Goal: Task Accomplishment & Management: Manage account settings

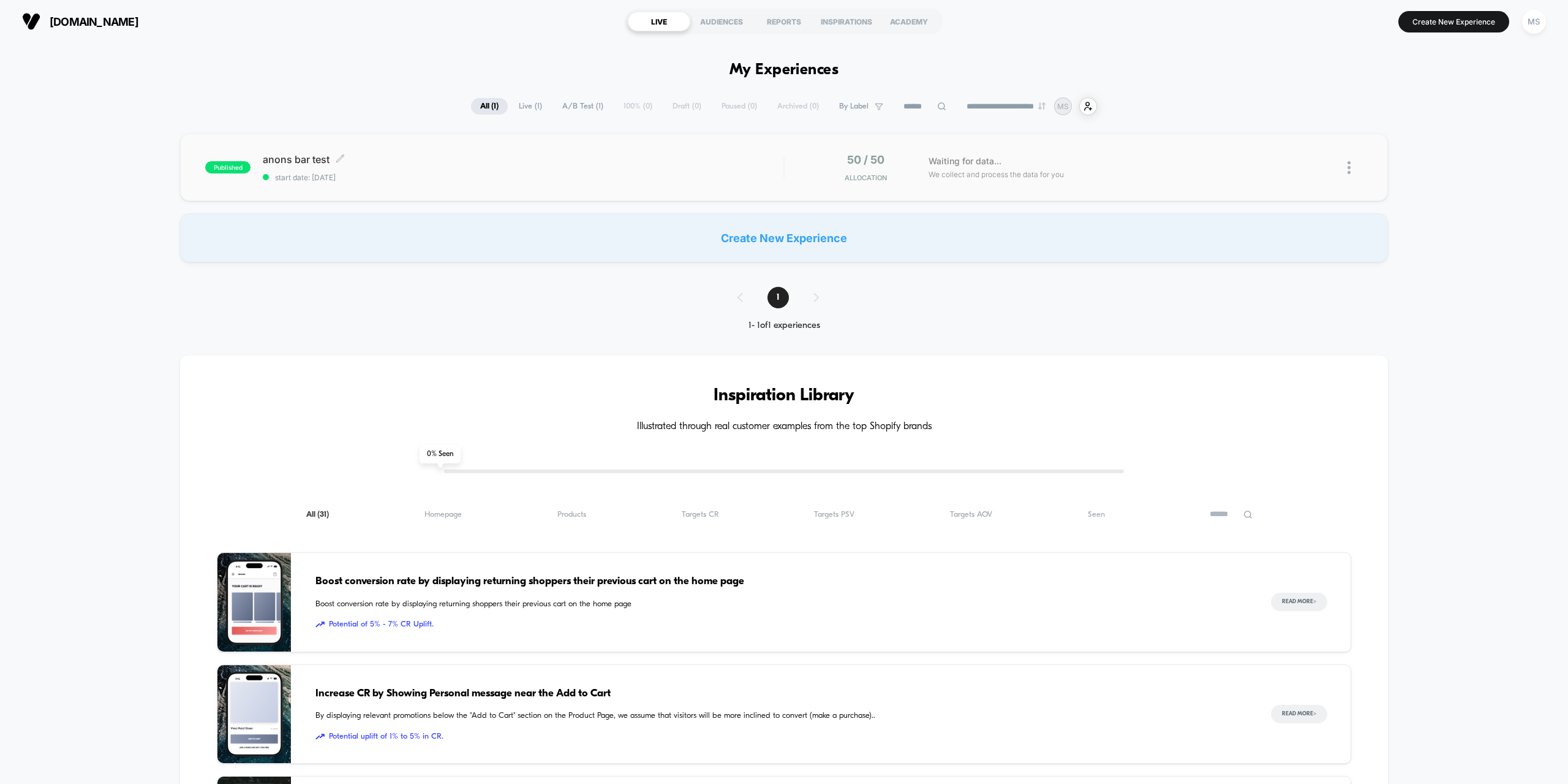
click at [279, 165] on span "anons bar test Click to edit experience details" at bounding box center [523, 159] width 521 height 12
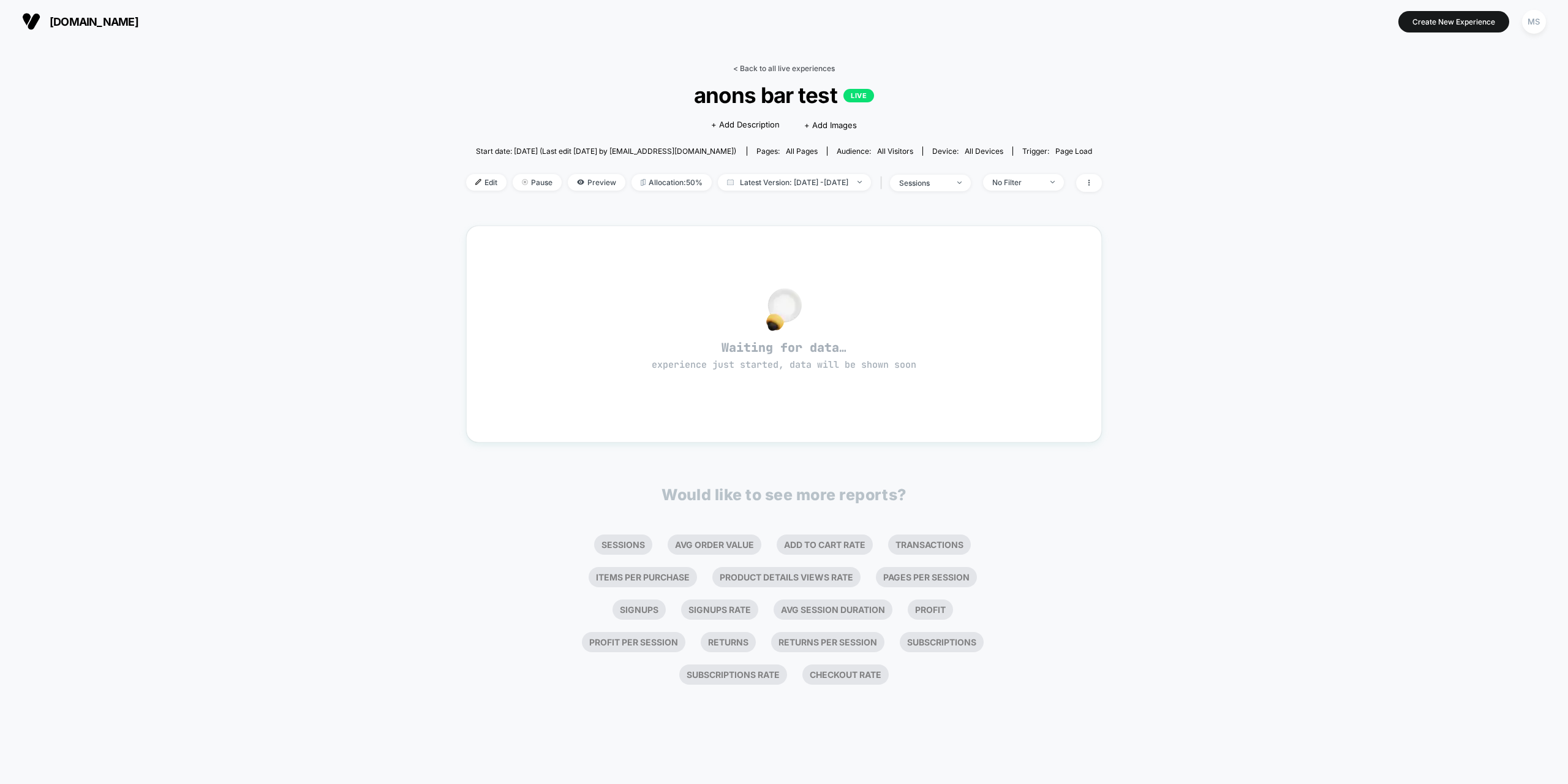
click at [741, 67] on link "< Back to all live experiences" at bounding box center [784, 68] width 102 height 9
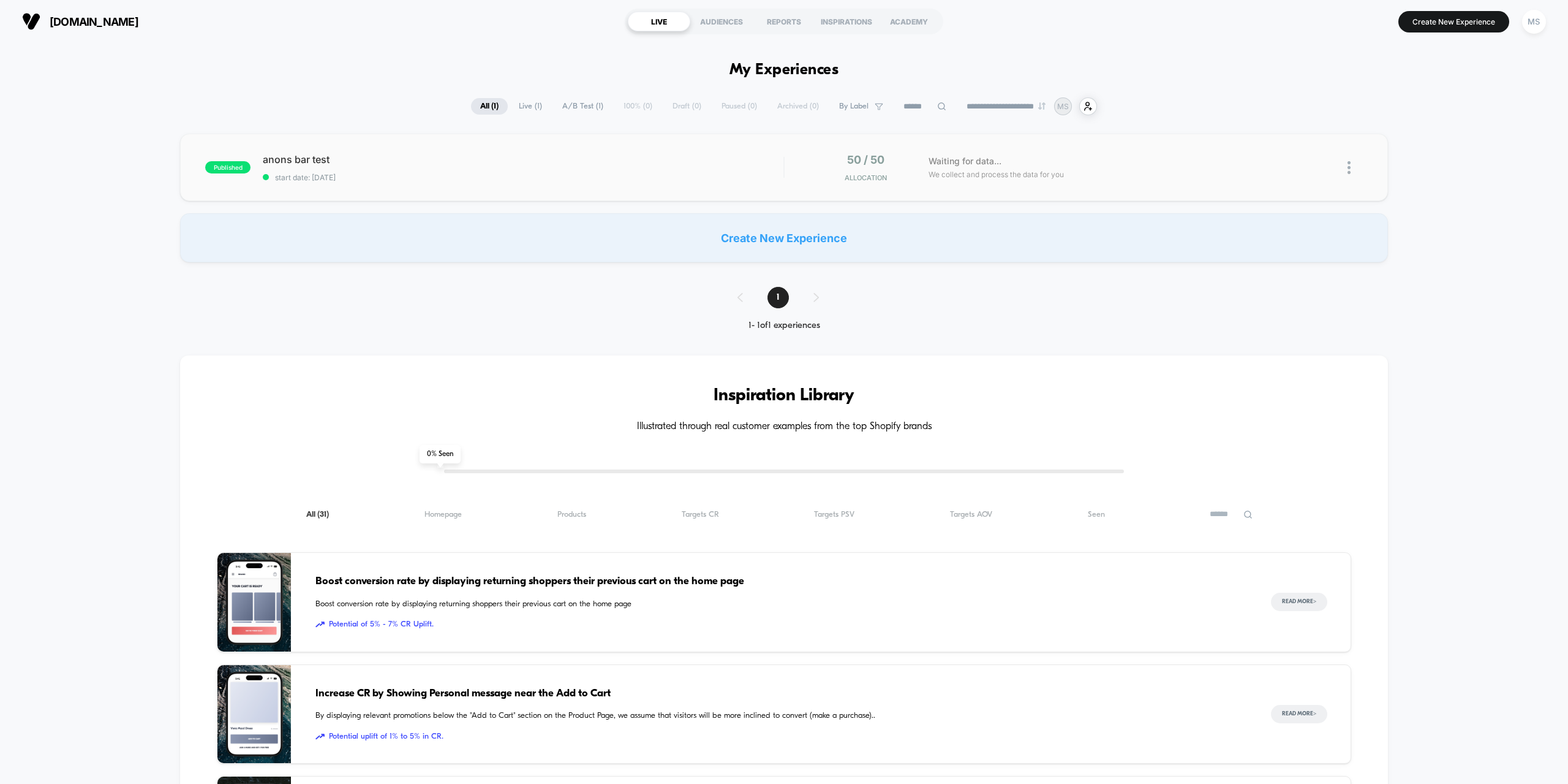
click at [1348, 166] on img at bounding box center [1348, 167] width 3 height 13
click at [1278, 232] on div "Archive" at bounding box center [1286, 237] width 110 height 27
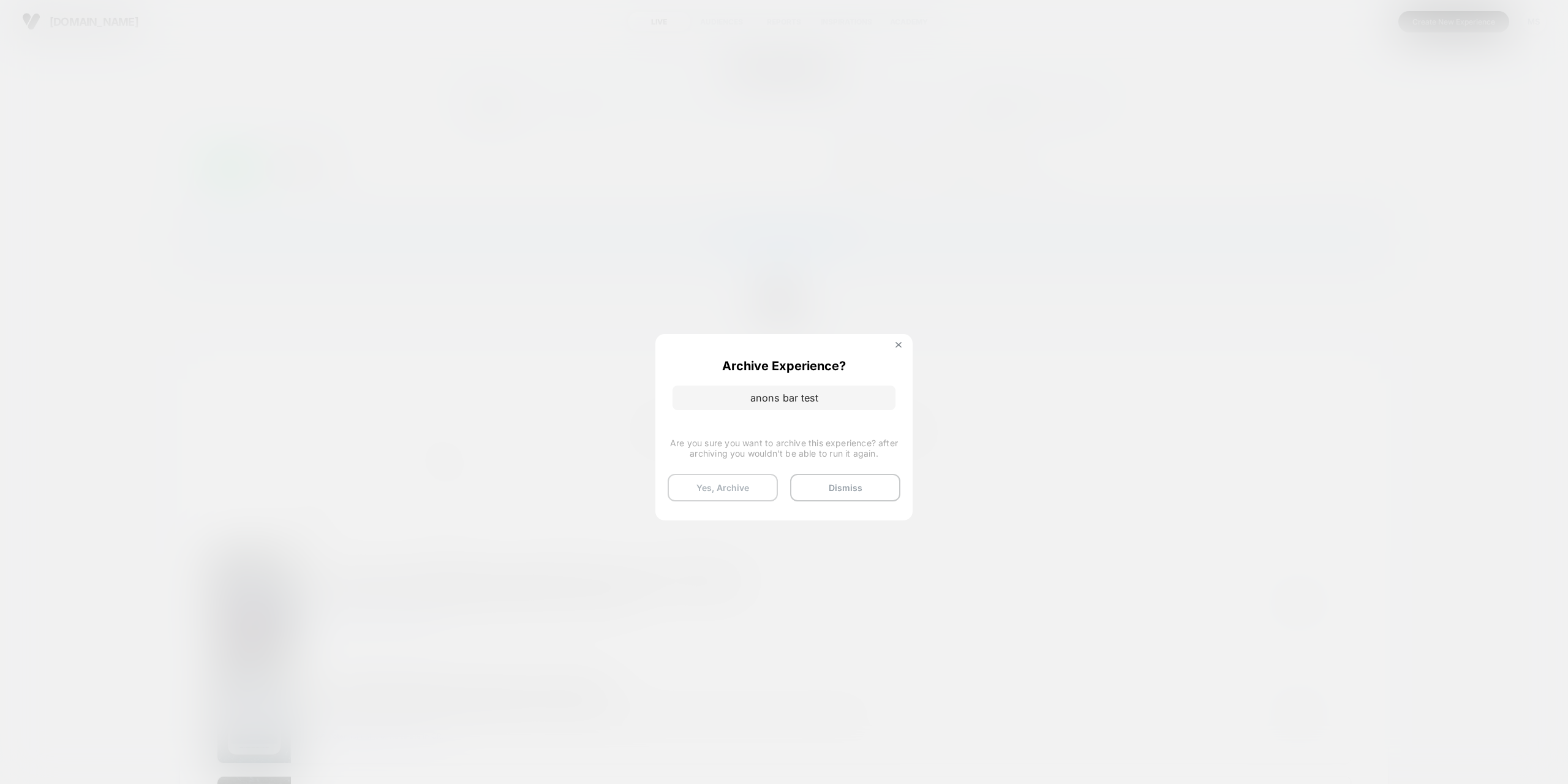
click at [742, 492] on button "Yes, Archive" at bounding box center [723, 487] width 110 height 27
